Goal: Task Accomplishment & Management: Manage account settings

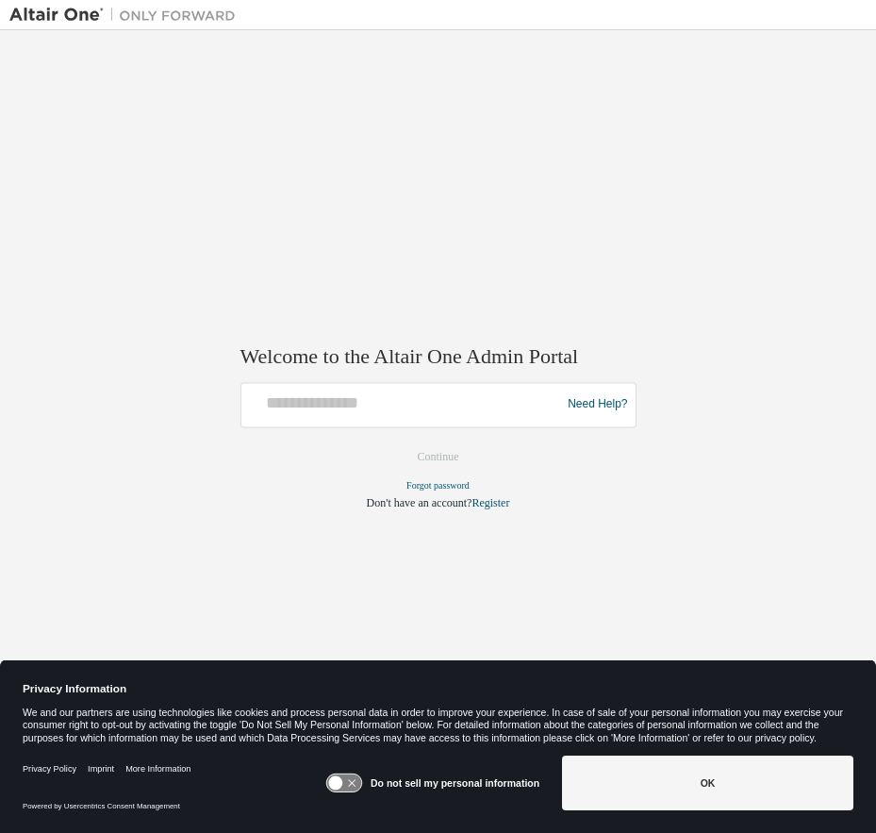
click at [775, 825] on div "Privacy Policy Imprint More Information Powered by Usercentrics Consent Managem…" at bounding box center [438, 790] width 876 height 85
click at [471, 411] on input "text" at bounding box center [404, 400] width 310 height 27
click at [342, 402] on input "text" at bounding box center [404, 400] width 310 height 27
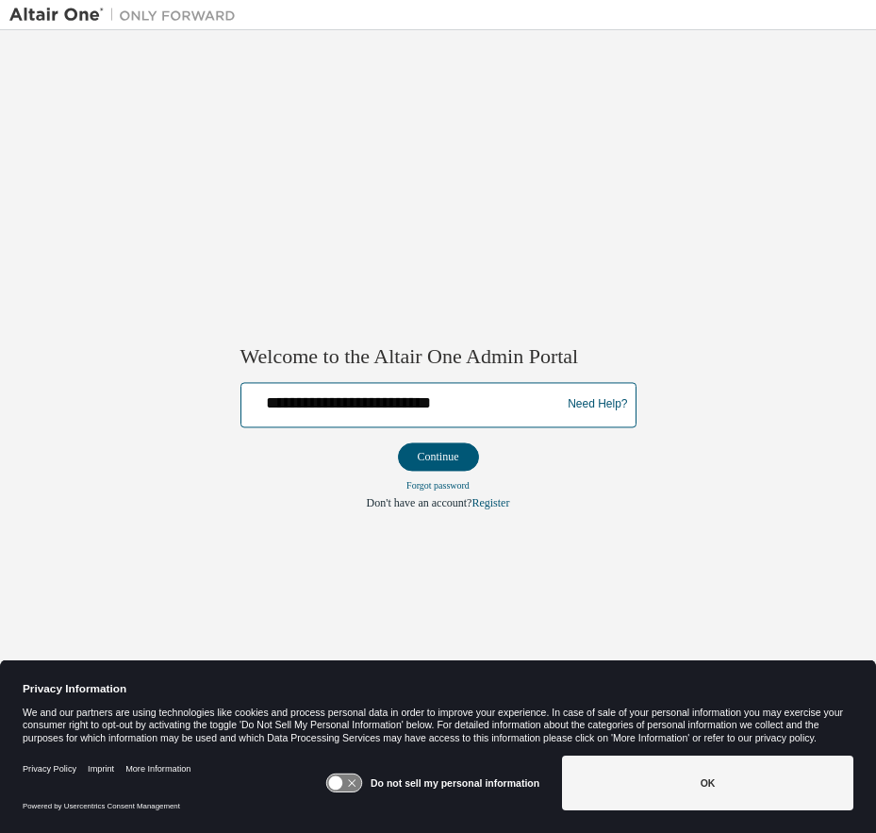
type input "**********"
click at [398, 442] on button "Continue" at bounding box center [438, 456] width 81 height 28
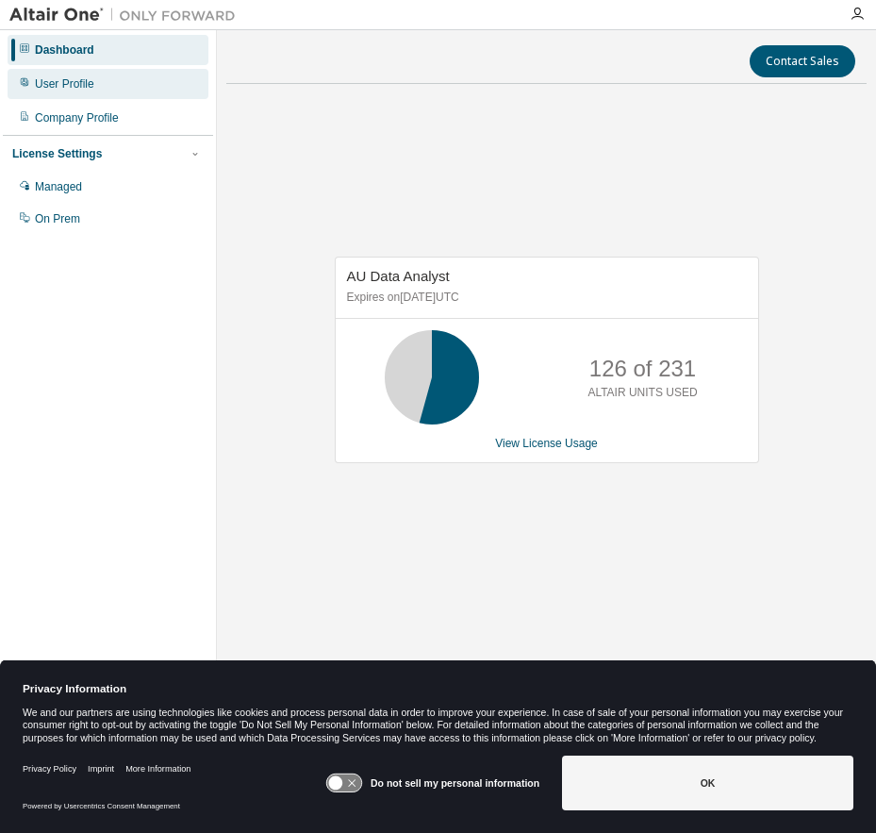
click at [133, 70] on div "User Profile" at bounding box center [108, 84] width 201 height 30
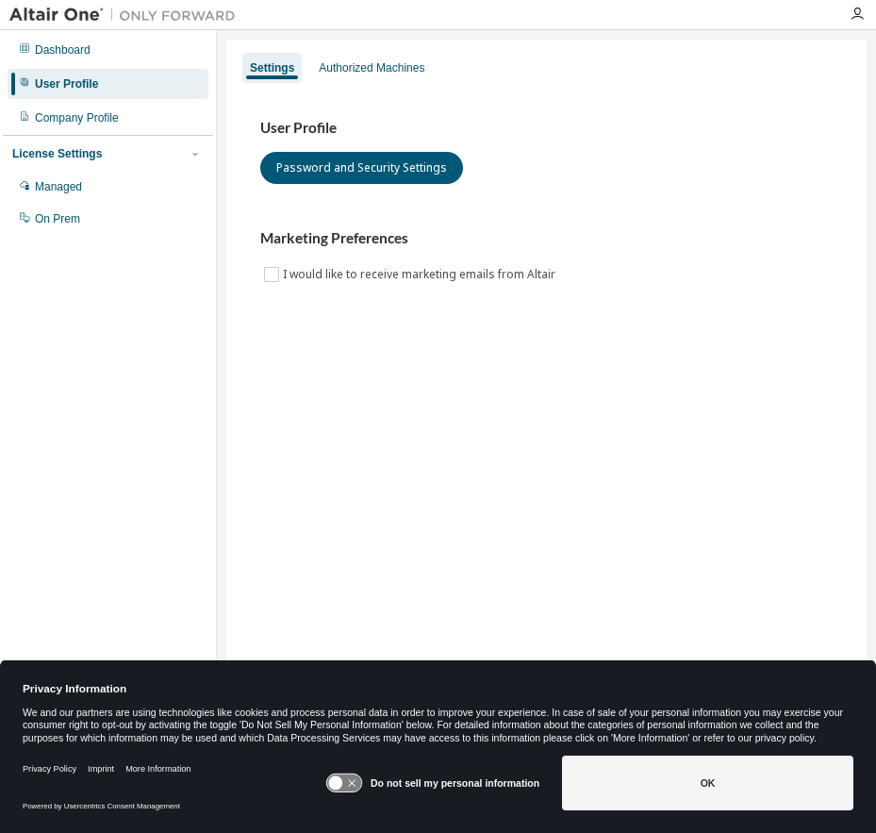
click at [352, 49] on div "Settings Authorized Machines User Profile Password and Security Settings Market…" at bounding box center [546, 404] width 641 height 729
drag, startPoint x: 350, startPoint y: 63, endPoint x: 356, endPoint y: 78, distance: 16.1
click at [349, 64] on div "Authorized Machines" at bounding box center [372, 67] width 106 height 15
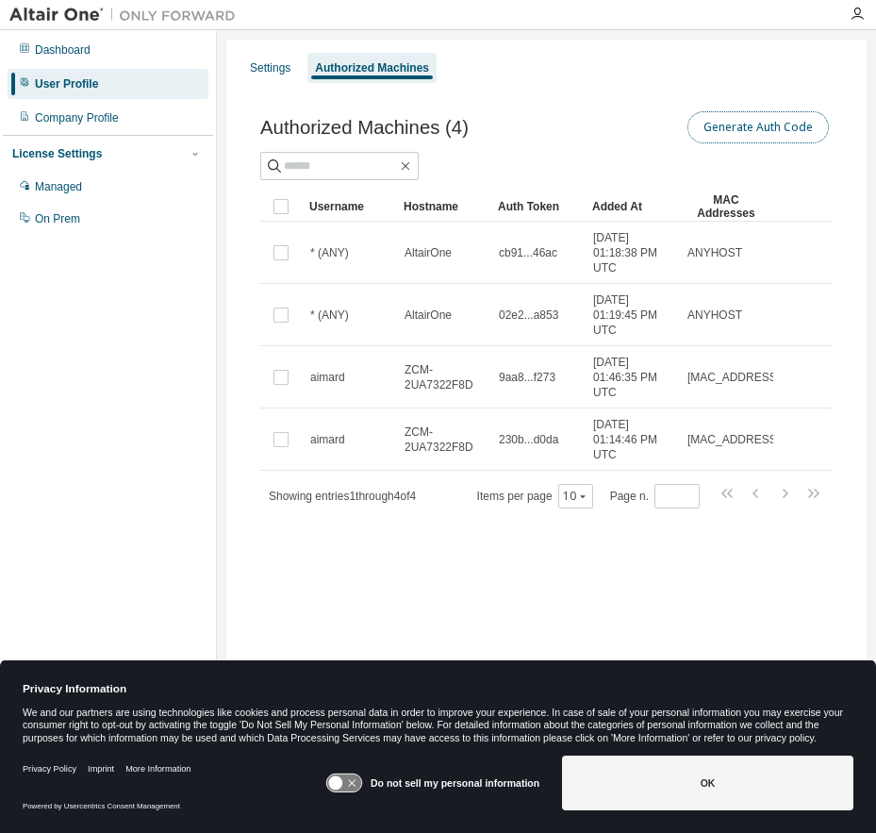
click at [775, 125] on button "Generate Auth Code" at bounding box center [759, 127] width 142 height 32
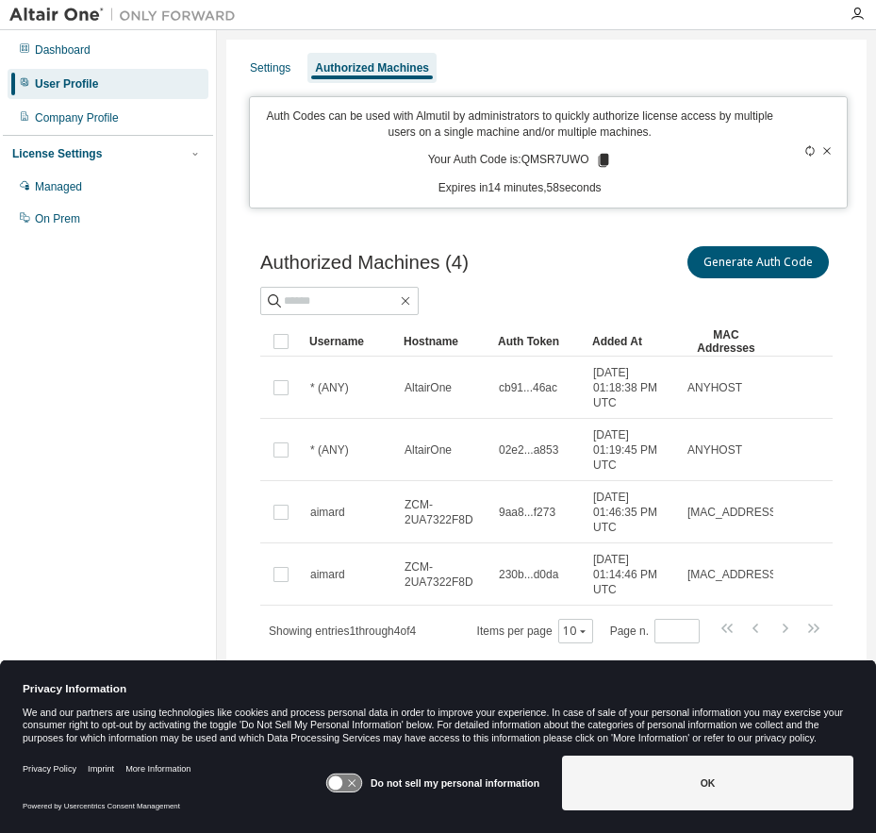
click at [606, 158] on icon at bounding box center [603, 160] width 10 height 13
